Goal: Check status: Check status

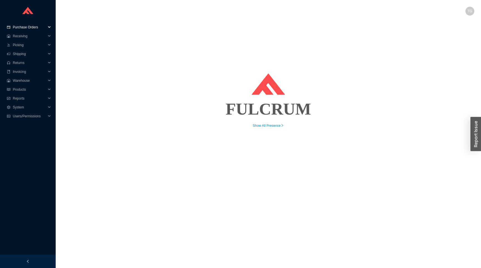
click at [26, 25] on span "Purchase Orders" at bounding box center [29, 27] width 33 height 9
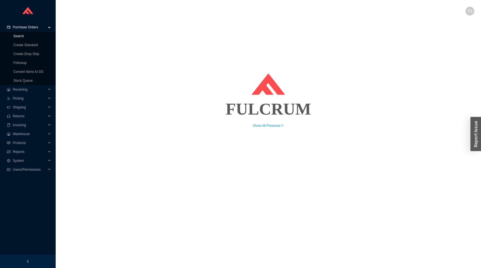
click at [23, 38] on link "Search" at bounding box center [18, 36] width 11 height 4
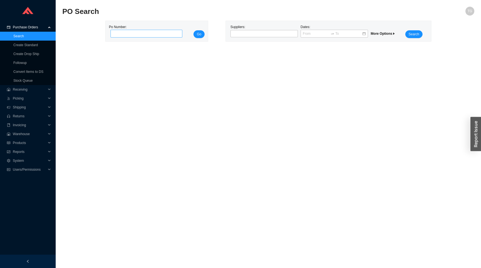
type input "876559"
click at [201, 34] on span "Go" at bounding box center [199, 34] width 4 height 6
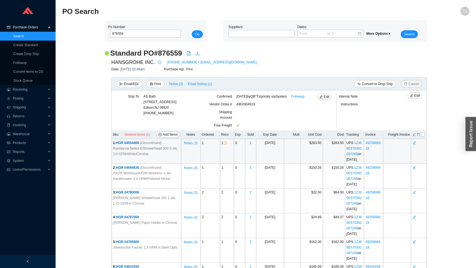
click at [131, 145] on span "HGR 04534400 (Discontinued)" at bounding box center [139, 143] width 46 height 4
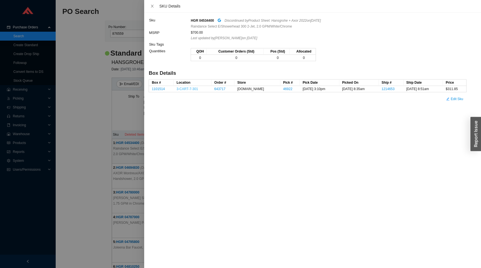
click at [187, 90] on link "3-CART-7-301" at bounding box center [186, 89] width 21 height 4
